Goal: Check status: Check status

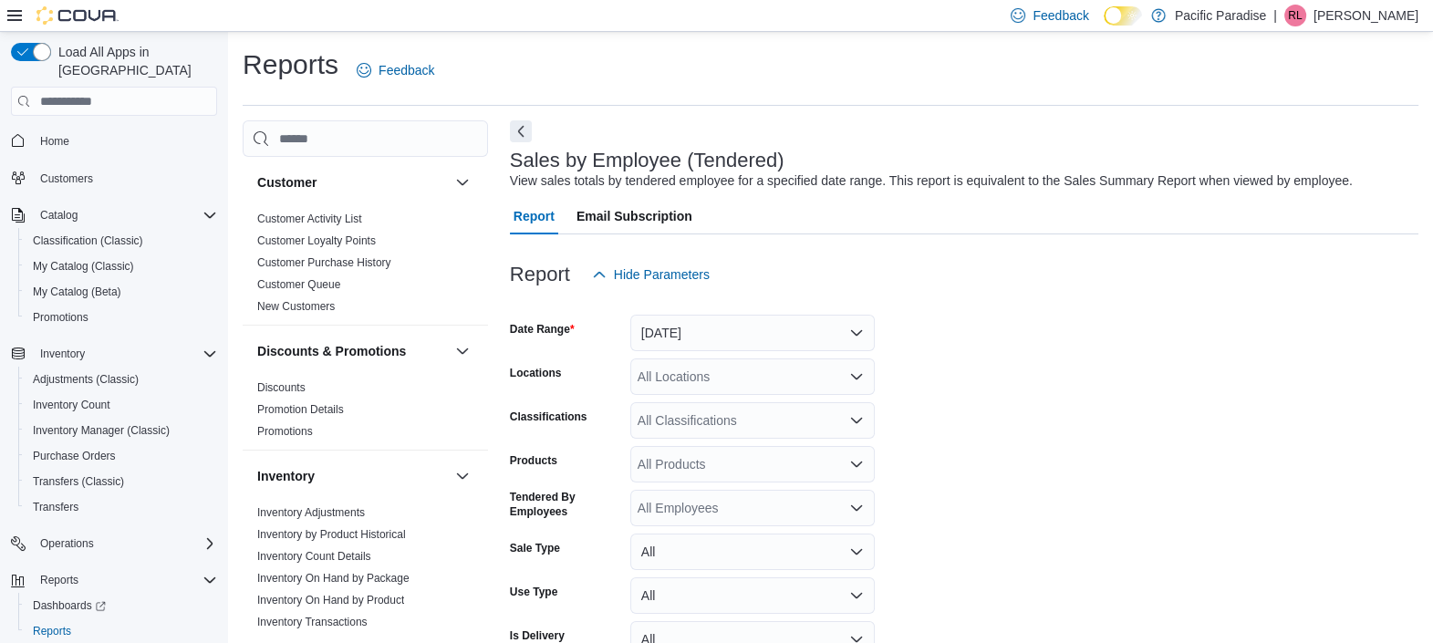
scroll to position [41, 0]
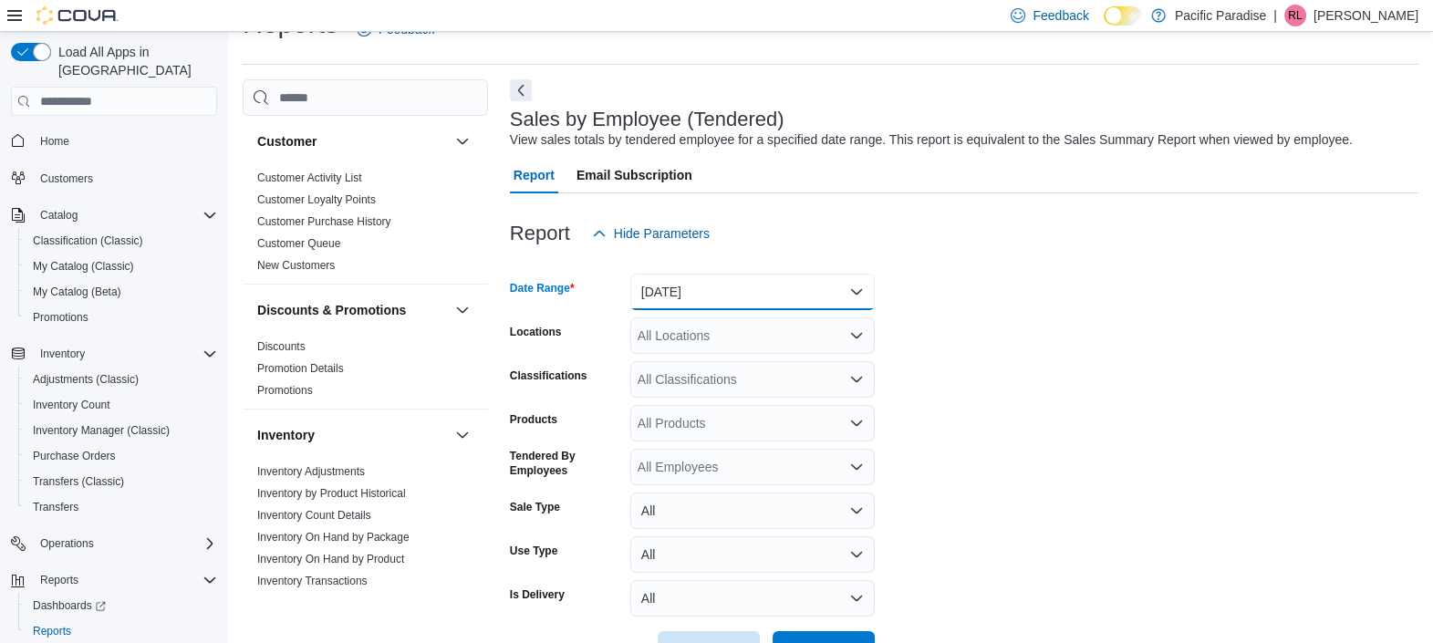
click at [702, 292] on button "Yesterday" at bounding box center [752, 292] width 244 height 36
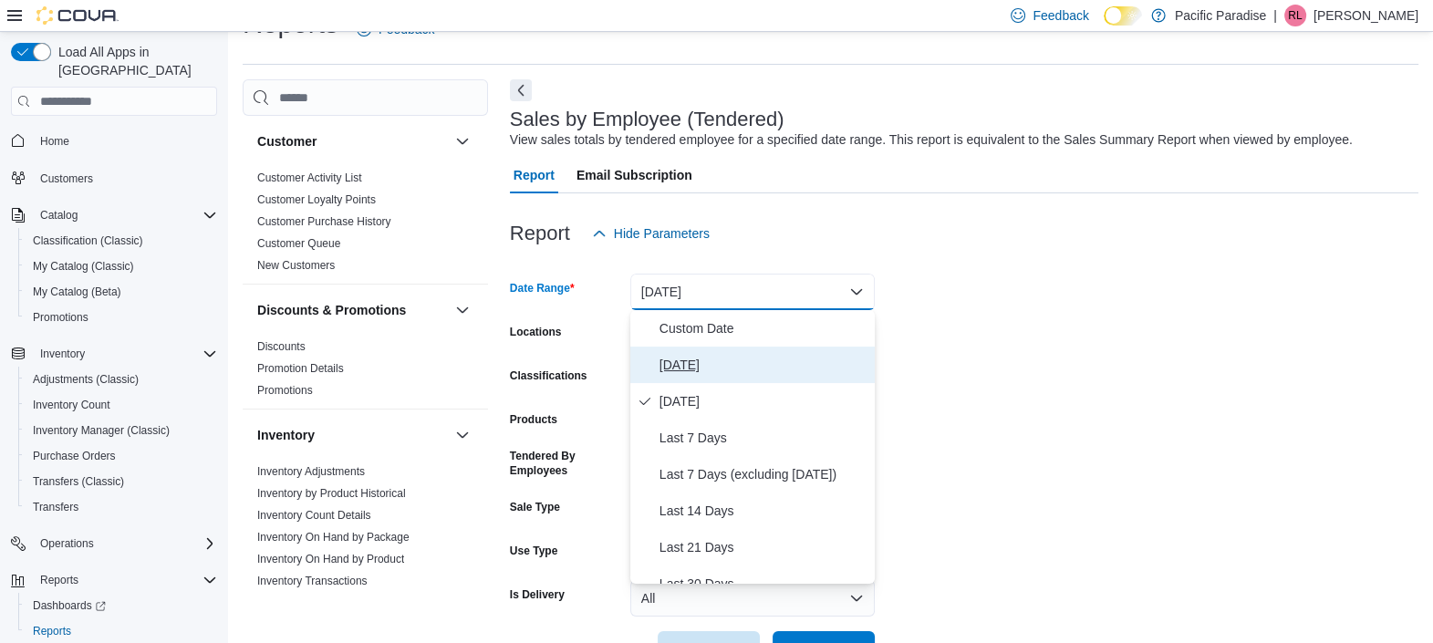
click at [699, 360] on span "Today" at bounding box center [763, 365] width 208 height 22
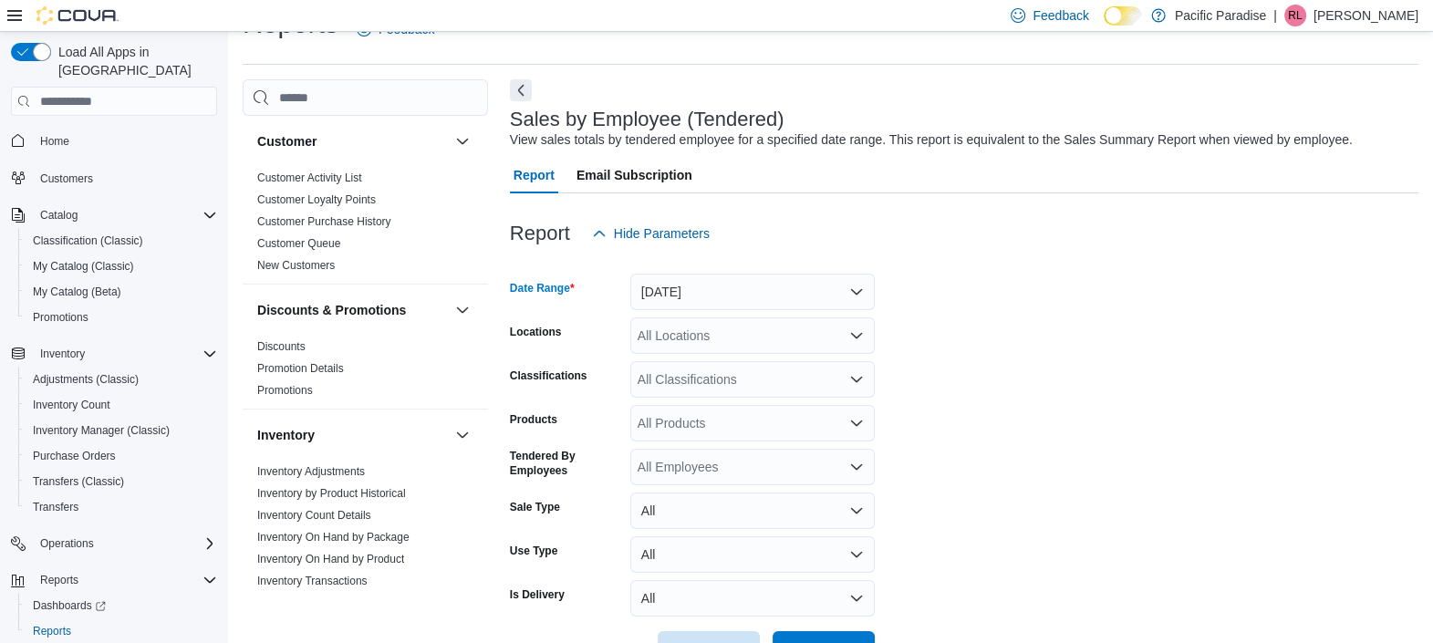
drag, startPoint x: 702, startPoint y: 325, endPoint x: 707, endPoint y: 337, distance: 13.6
click at [707, 337] on div "All Locations" at bounding box center [752, 335] width 244 height 36
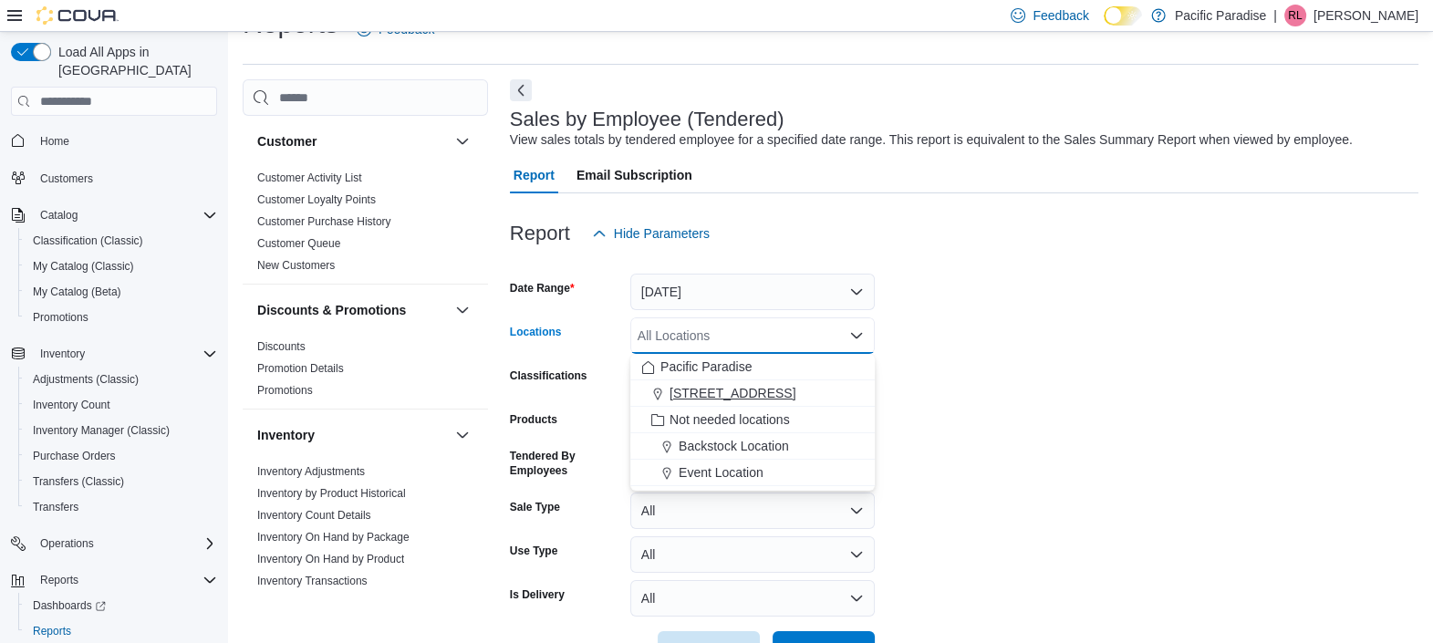
click at [718, 388] on span "1087 H Street" at bounding box center [732, 393] width 126 height 18
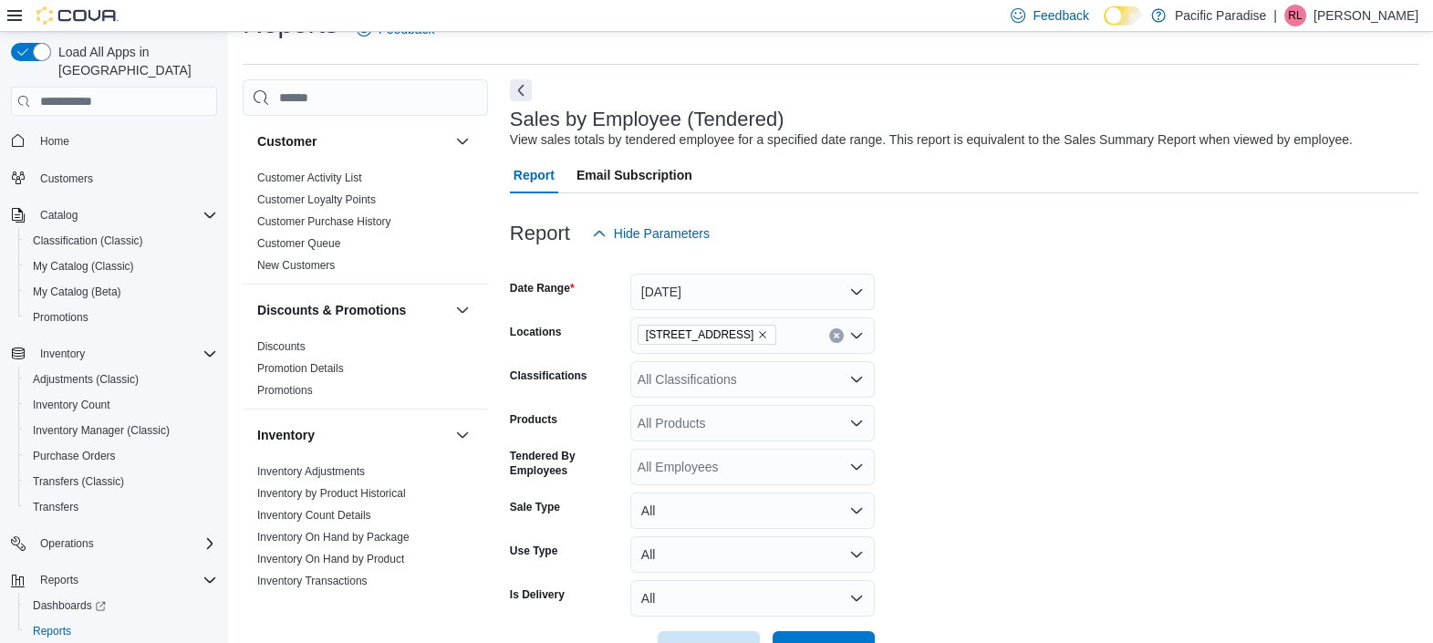
click at [1063, 383] on form "Date Range Today Locations 1087 H Street Classifications All Classifications Pr…" at bounding box center [964, 460] width 908 height 416
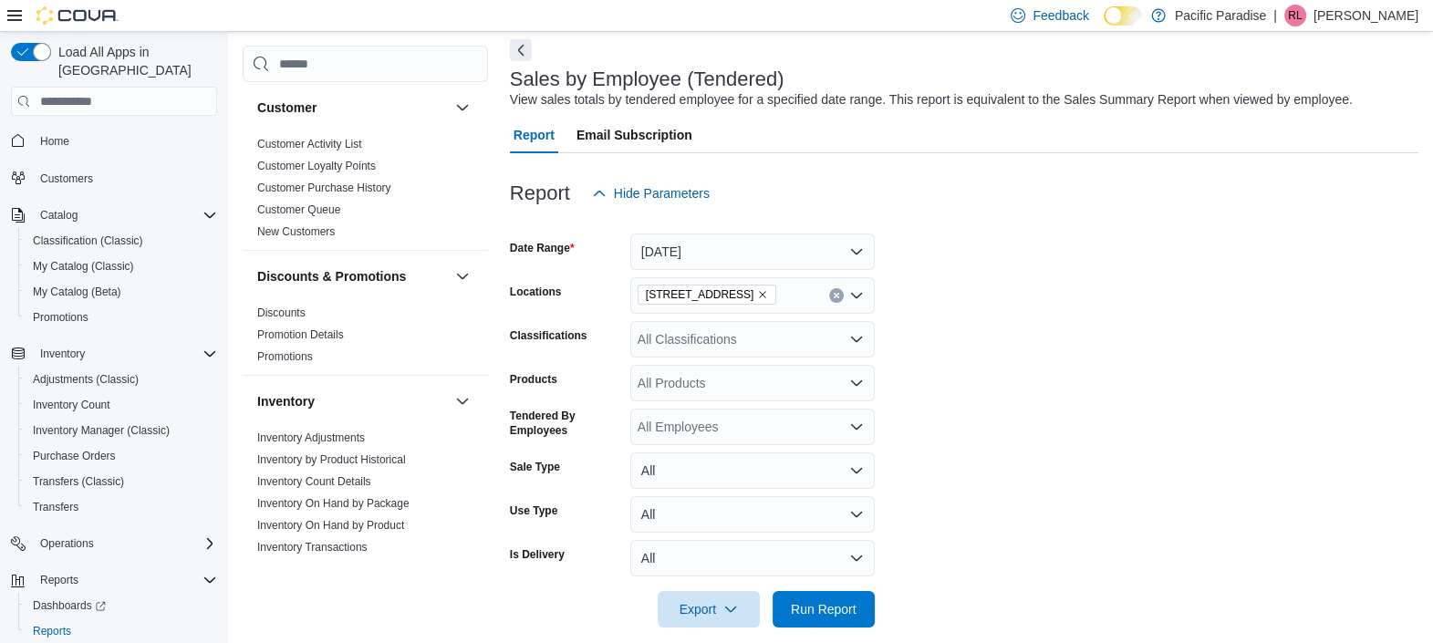
scroll to position [101, 0]
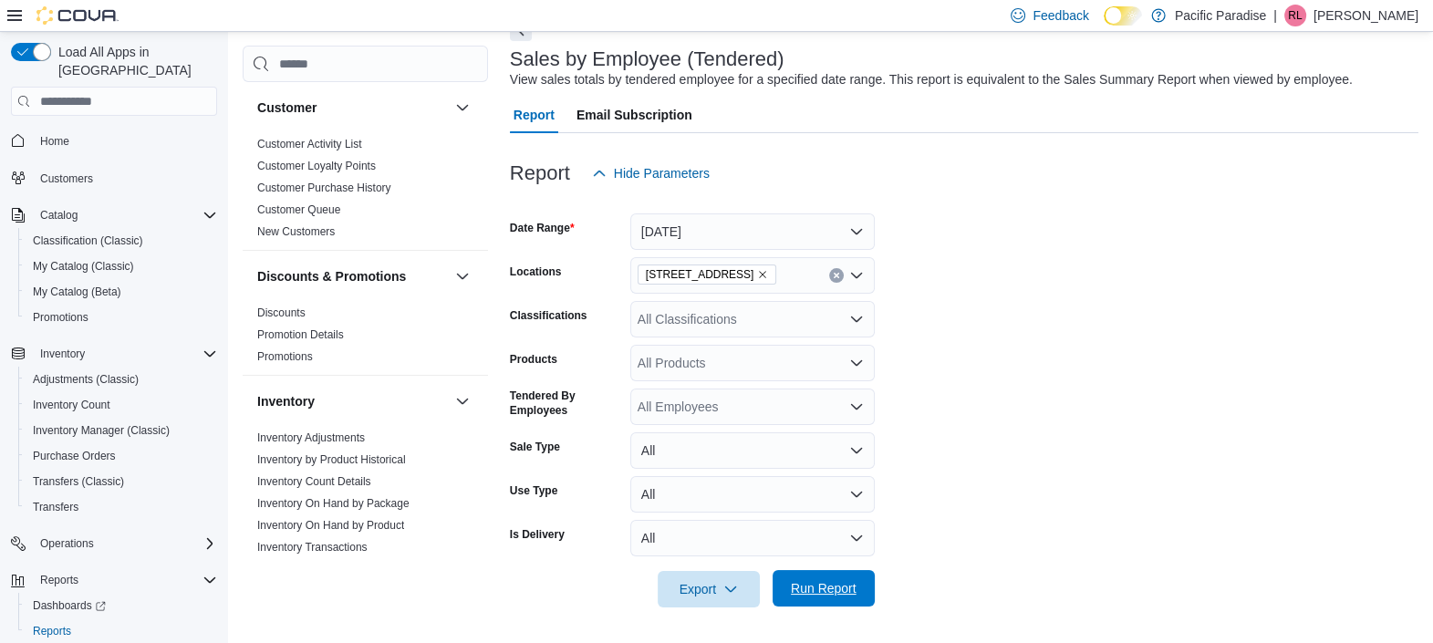
click at [829, 588] on span "Run Report" at bounding box center [824, 588] width 66 height 18
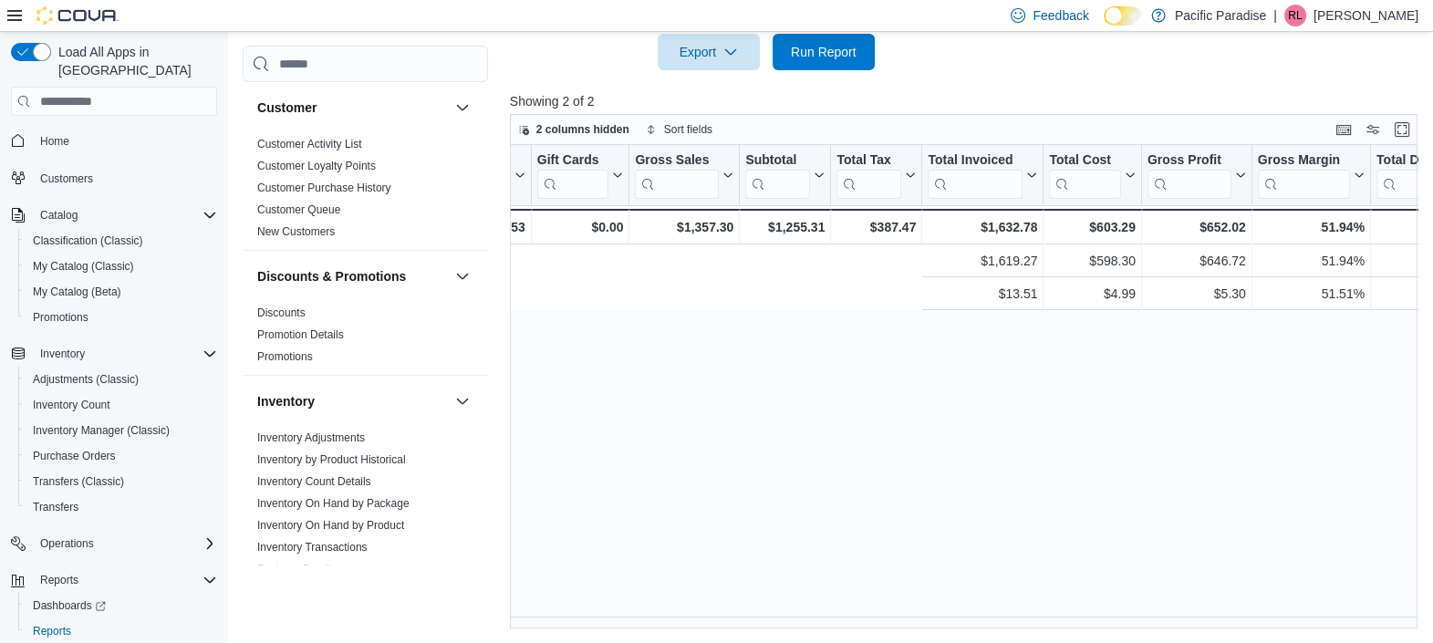
scroll to position [0, 1710]
